Goal: Information Seeking & Learning: Learn about a topic

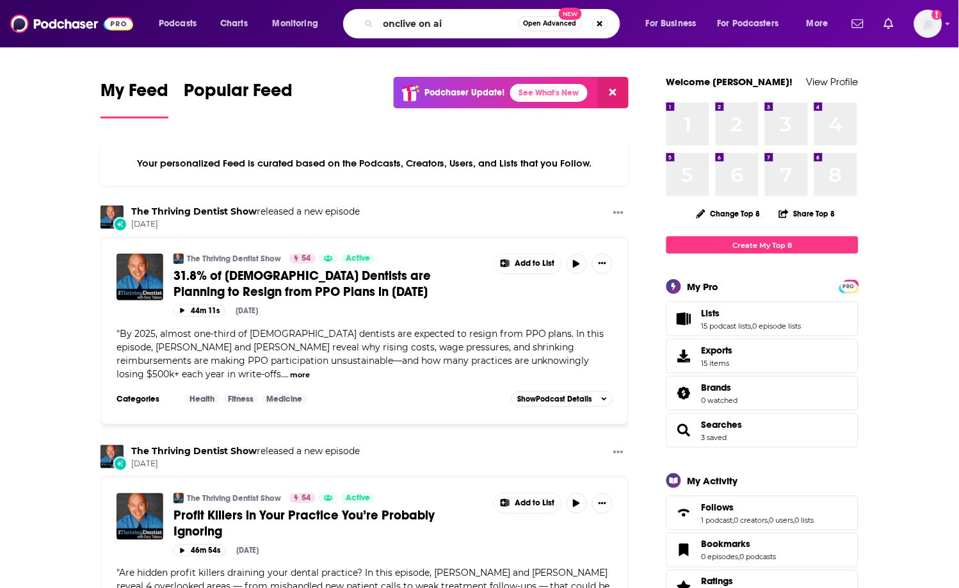
type input "onclive on ai"
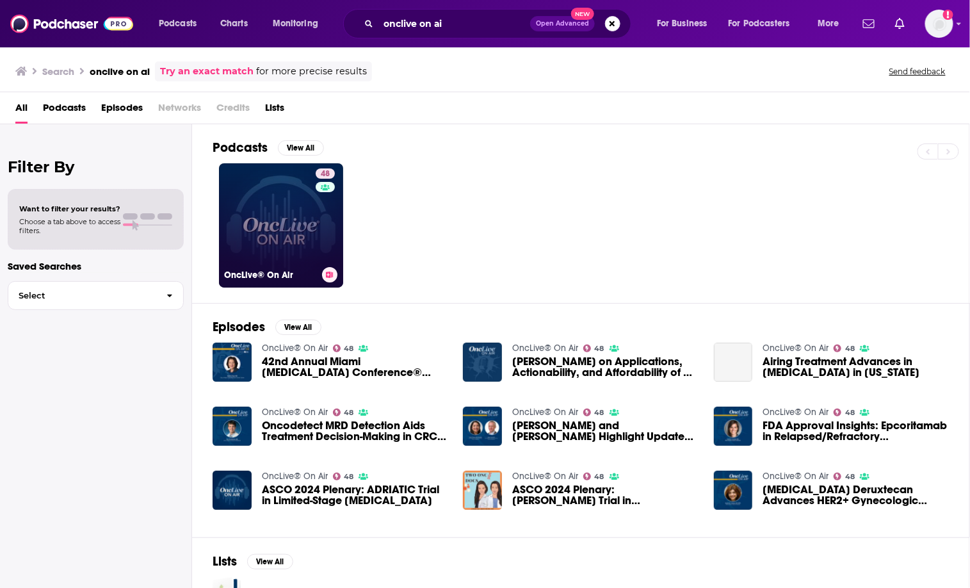
click at [284, 213] on link "48 OncLive® On Air" at bounding box center [281, 225] width 124 height 124
